Goal: Information Seeking & Learning: Compare options

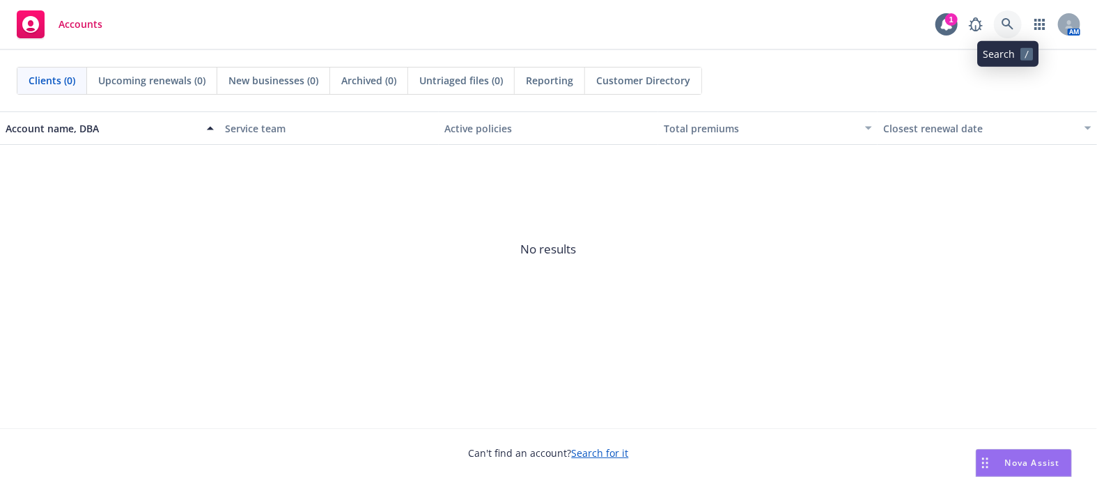
click at [1003, 23] on icon at bounding box center [1008, 24] width 12 height 12
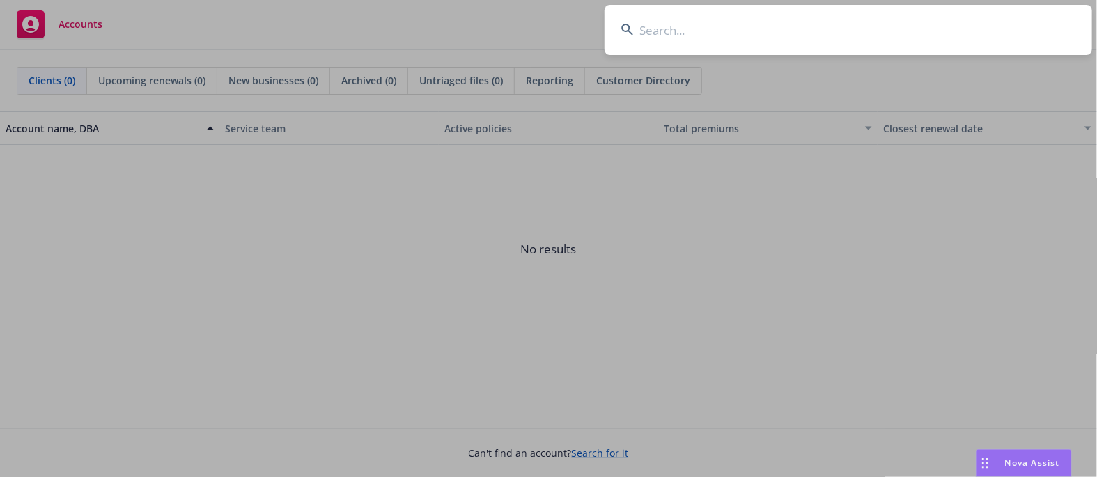
click at [747, 43] on input at bounding box center [849, 30] width 488 height 50
type input "productiv"
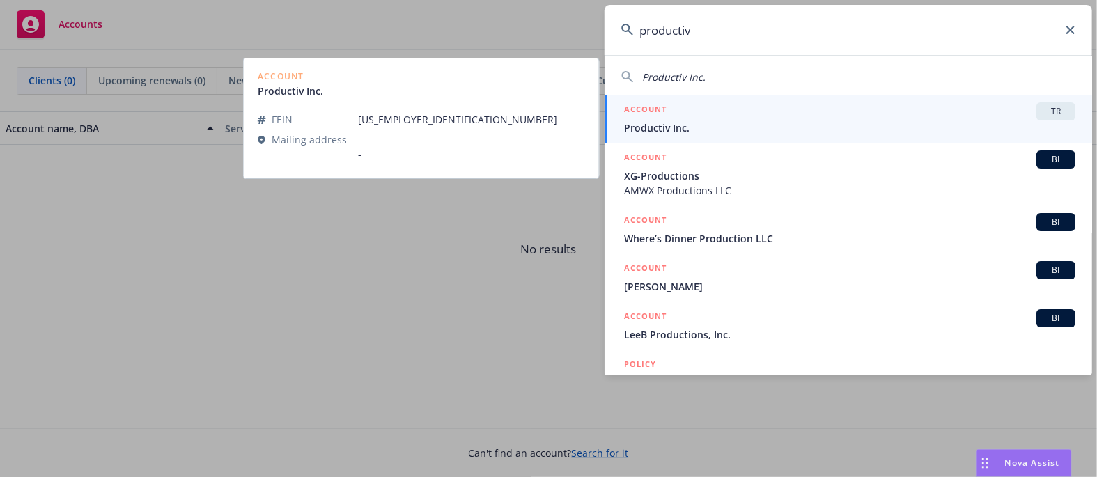
click at [849, 121] on span "Productiv Inc." at bounding box center [849, 128] width 451 height 15
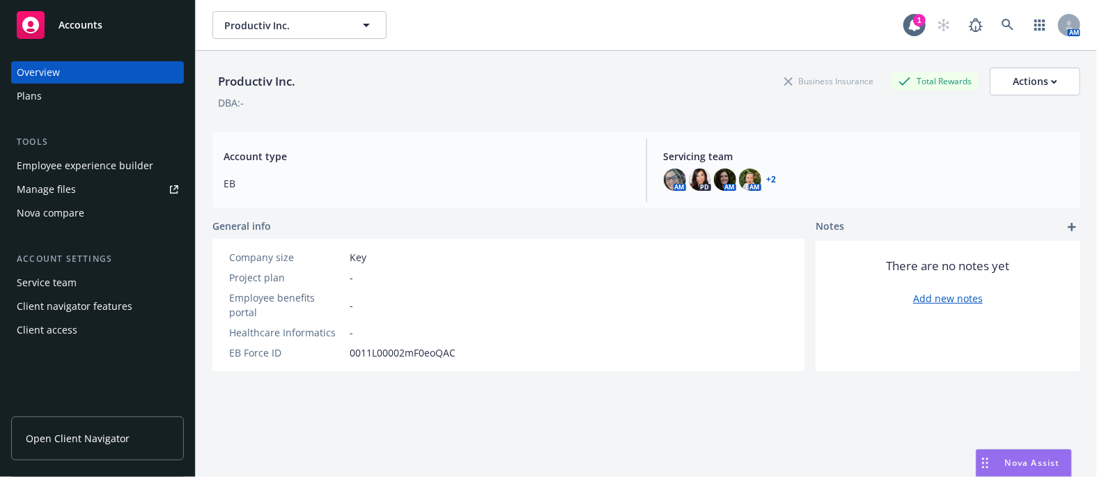
click at [44, 93] on div "Plans" at bounding box center [98, 96] width 162 height 22
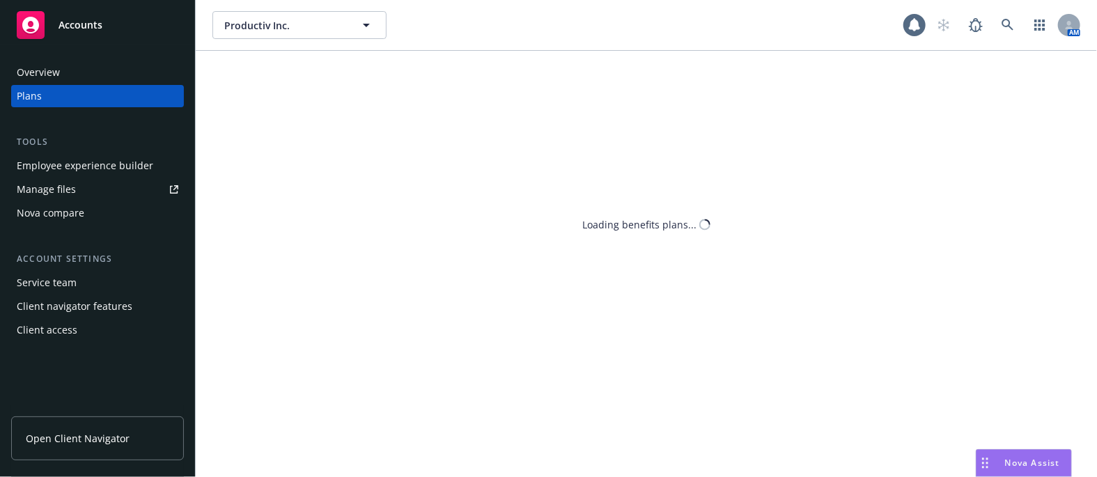
click at [84, 210] on div "Nova compare" at bounding box center [98, 213] width 162 height 22
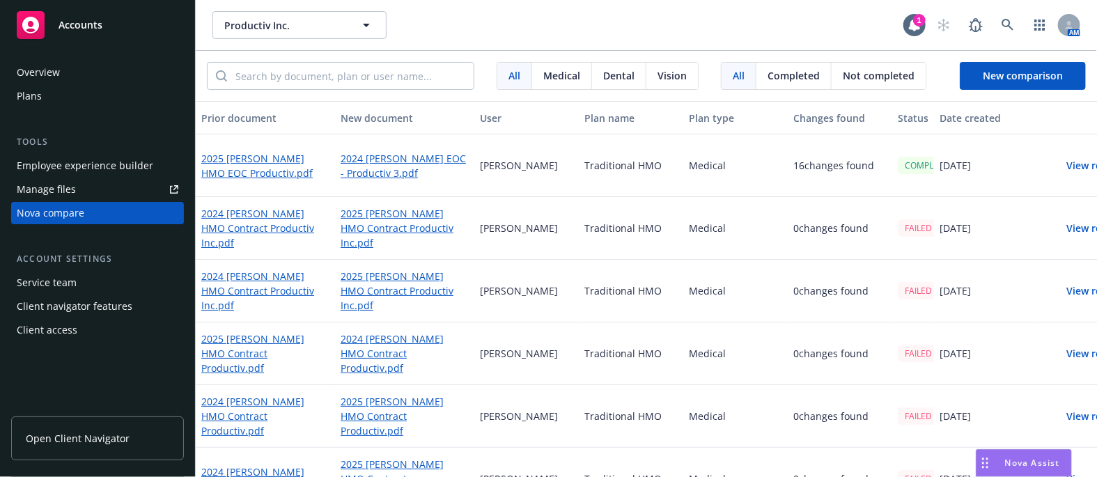
click at [1074, 166] on button "View result" at bounding box center [1093, 166] width 98 height 28
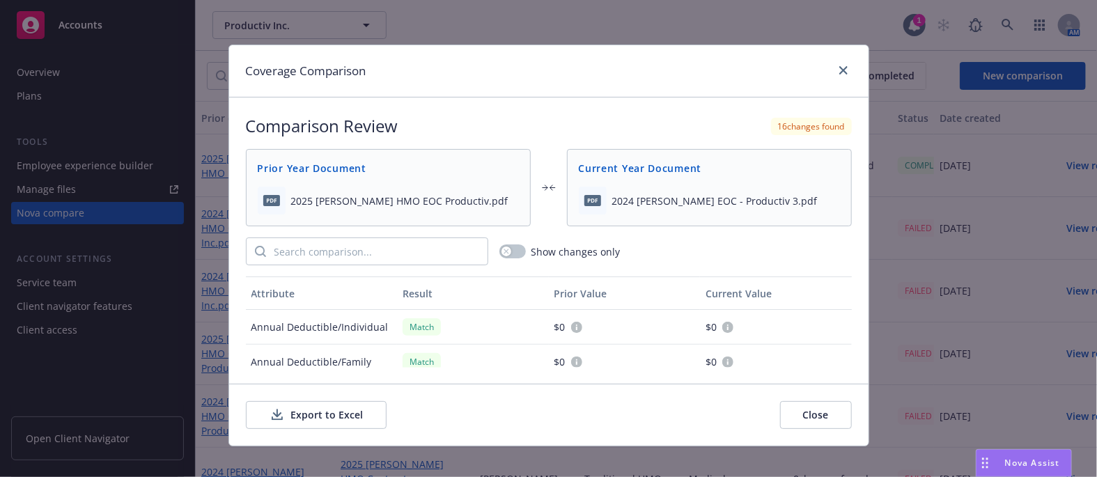
click at [349, 410] on button "Export to Excel" at bounding box center [316, 415] width 141 height 28
click at [837, 74] on link "close" at bounding box center [843, 70] width 17 height 17
